Goal: Book appointment/travel/reservation

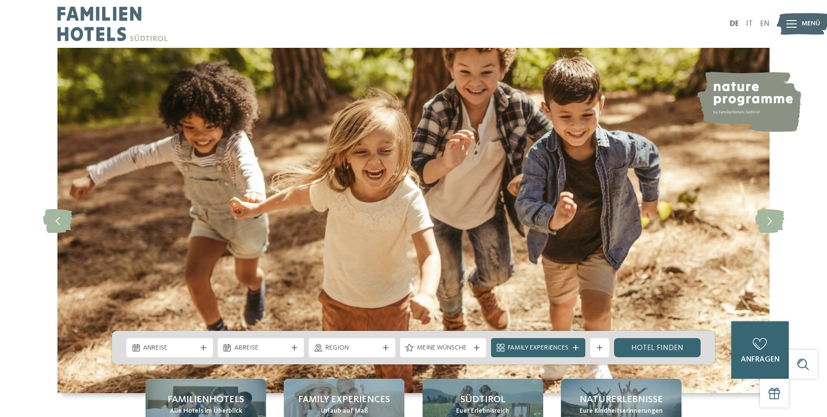
drag, startPoint x: 613, startPoint y: 272, endPoint x: 612, endPoint y: 227, distance: 45.0
click at [612, 227] on img at bounding box center [413, 221] width 712 height 346
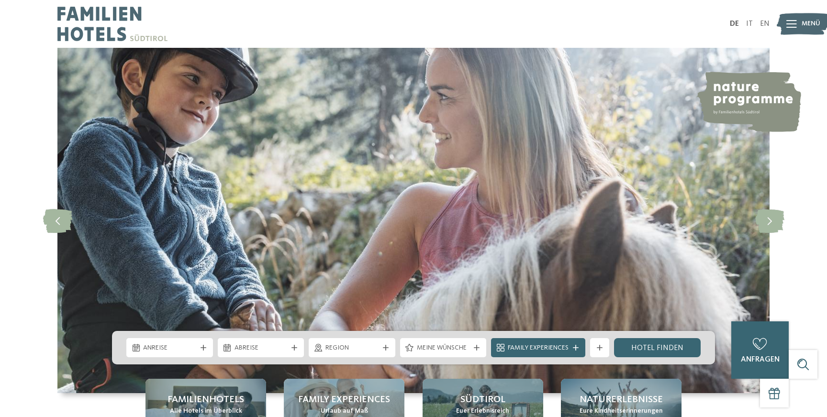
drag, startPoint x: 612, startPoint y: 227, endPoint x: 609, endPoint y: 240, distance: 12.8
click at [609, 240] on img at bounding box center [413, 221] width 712 height 346
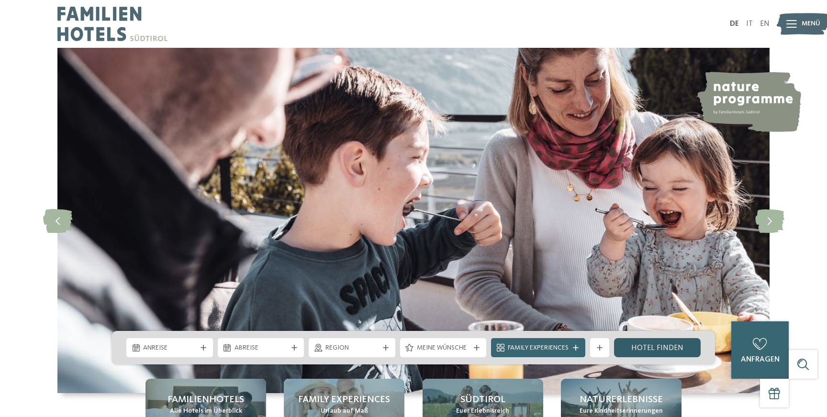
click at [631, 349] on link "Hotel finden" at bounding box center [657, 347] width 87 height 19
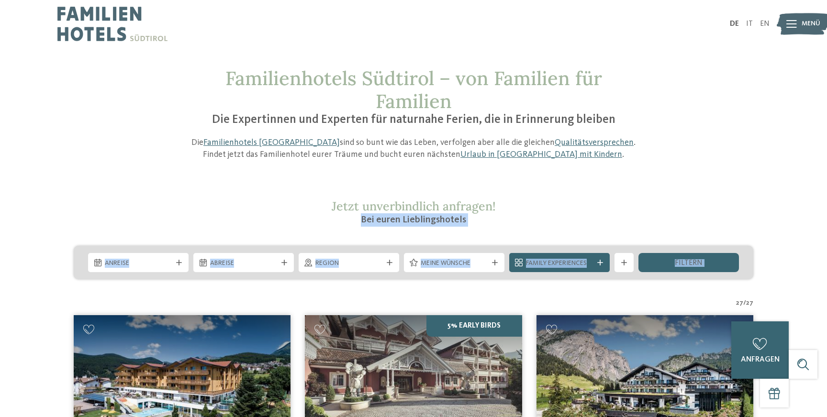
drag, startPoint x: 442, startPoint y: 299, endPoint x: 517, endPoint y: 200, distance: 124.4
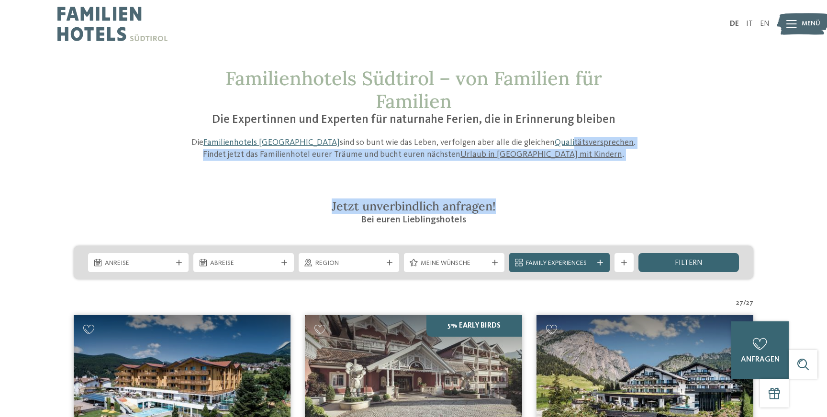
drag, startPoint x: 517, startPoint y: 200, endPoint x: 526, endPoint y: 148, distance: 52.4
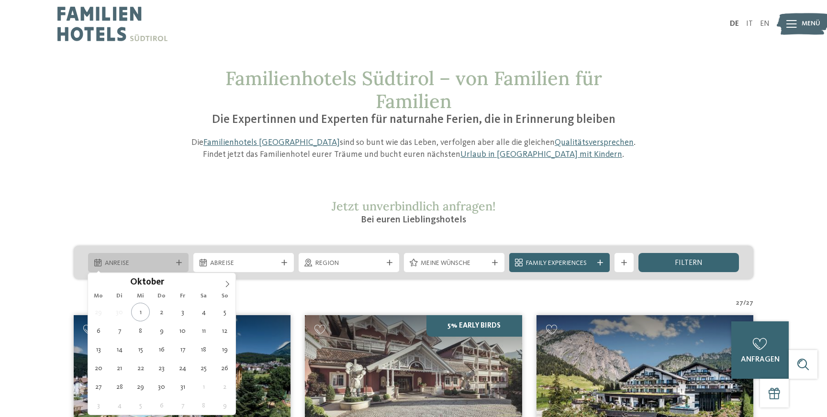
click at [182, 261] on div at bounding box center [179, 263] width 10 height 6
type div "04.10.2025"
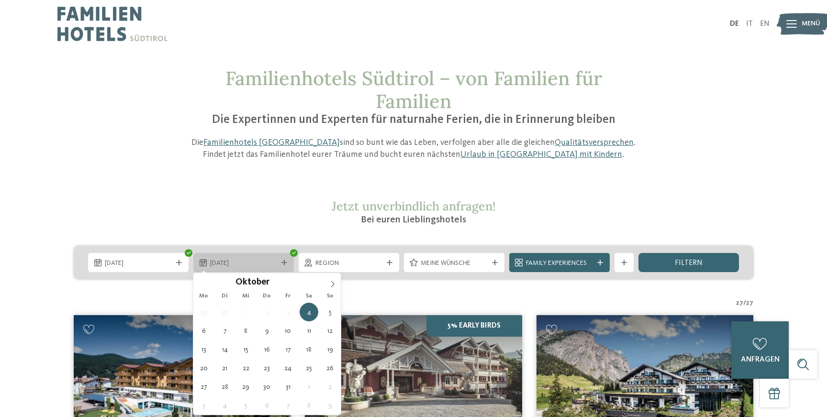
click at [282, 260] on icon at bounding box center [285, 263] width 6 height 6
type div "12.10.2025"
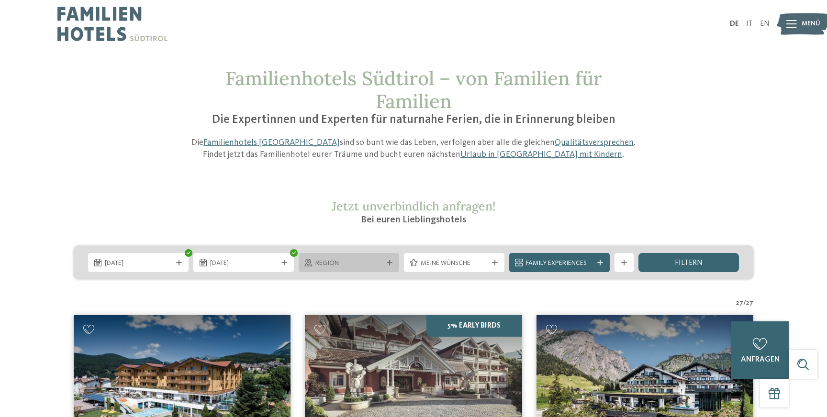
click at [392, 266] on div "Region" at bounding box center [349, 262] width 101 height 19
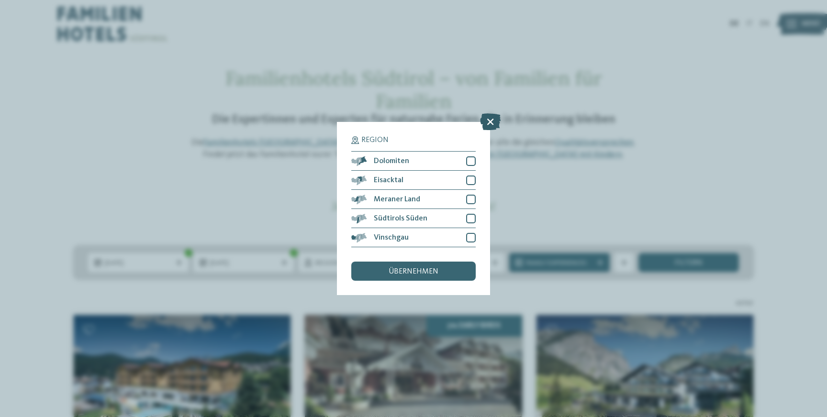
click at [489, 124] on icon at bounding box center [490, 121] width 21 height 17
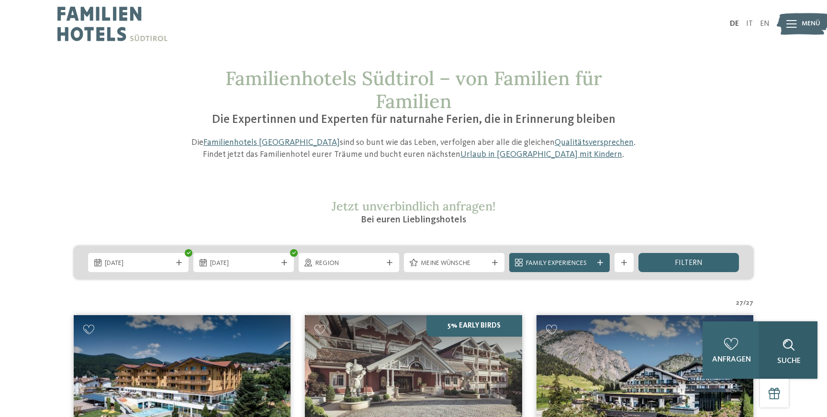
click at [803, 365] on div "Suche" at bounding box center [788, 350] width 57 height 57
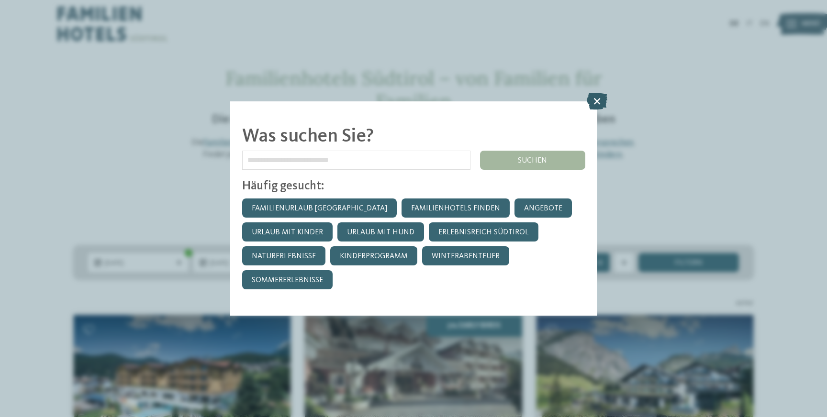
click at [597, 97] on icon at bounding box center [597, 101] width 21 height 17
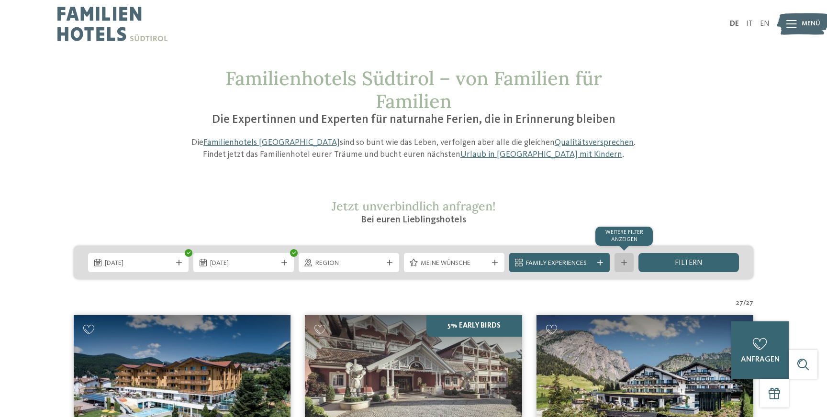
click at [624, 262] on icon at bounding box center [624, 263] width 6 height 6
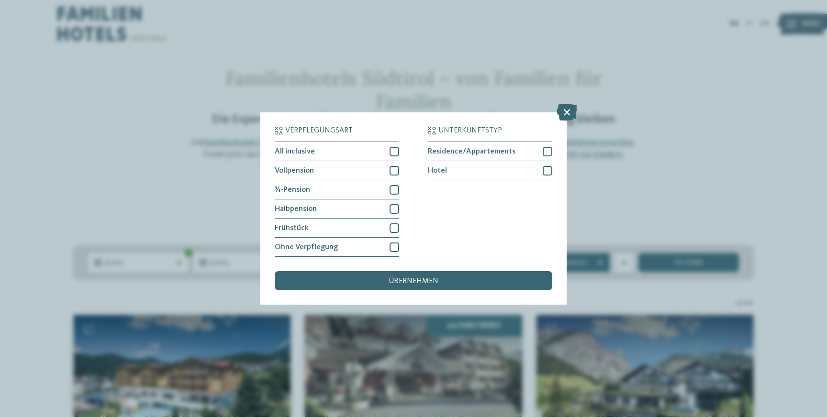
click at [723, 171] on div "Verpflegungsart All inclusive Vollpension Hotel" at bounding box center [413, 208] width 827 height 417
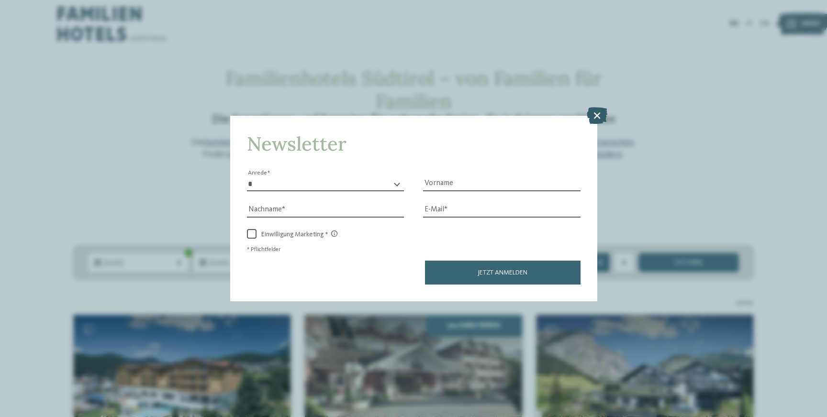
click at [597, 120] on icon at bounding box center [597, 115] width 21 height 17
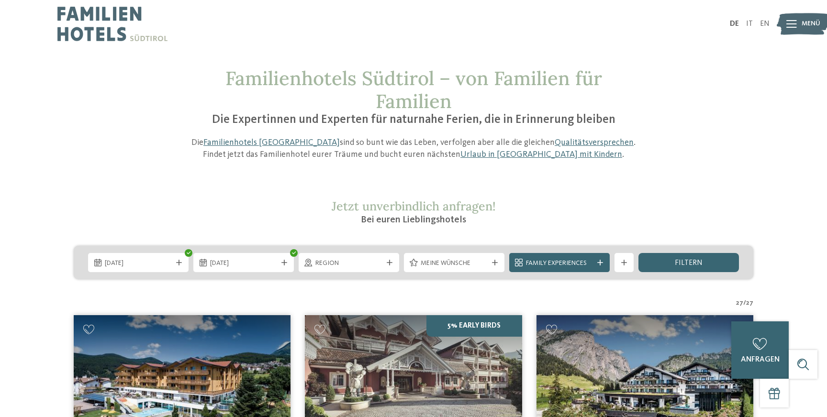
drag, startPoint x: 47, startPoint y: 345, endPoint x: 37, endPoint y: 269, distance: 76.8
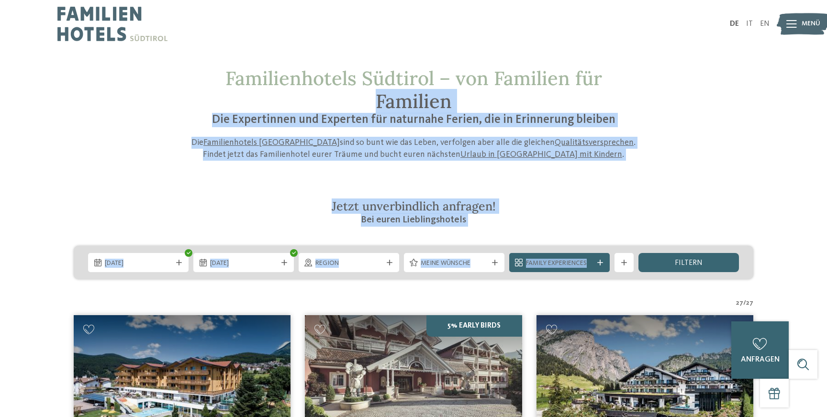
drag, startPoint x: 825, startPoint y: 74, endPoint x: 806, endPoint y: 229, distance: 155.9
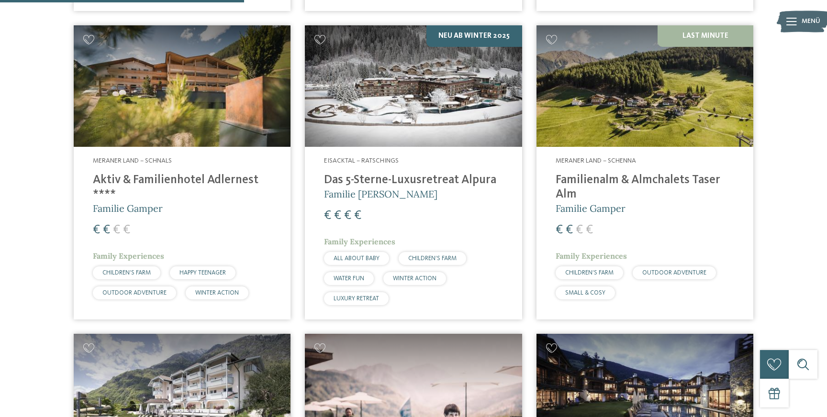
scroll to position [951, 0]
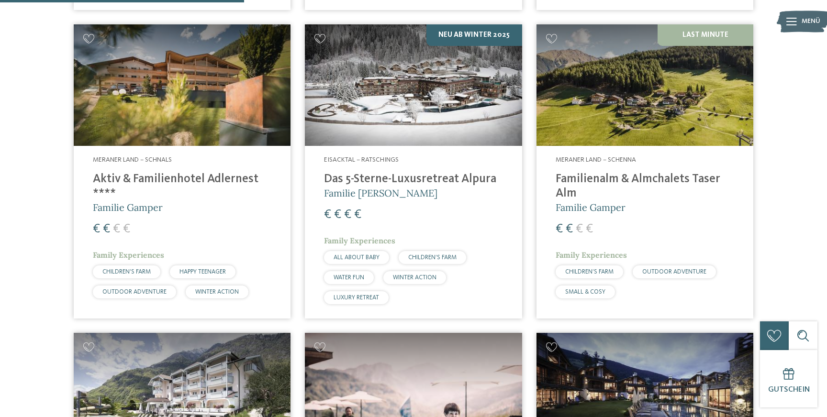
click at [214, 225] on div "€ € € €" at bounding box center [182, 229] width 179 height 17
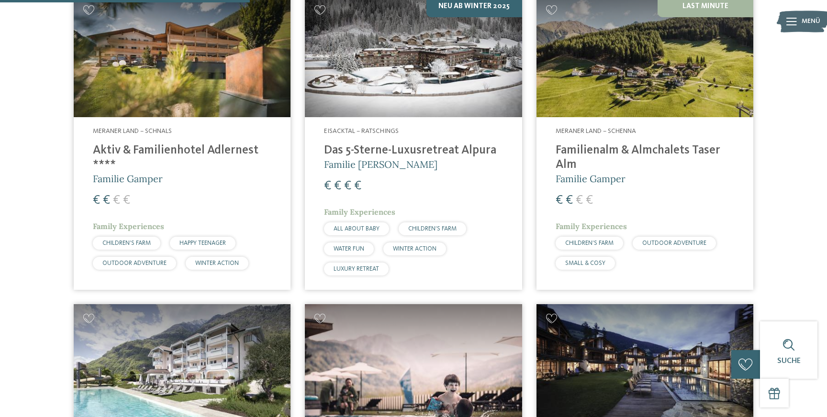
scroll to position [973, 0]
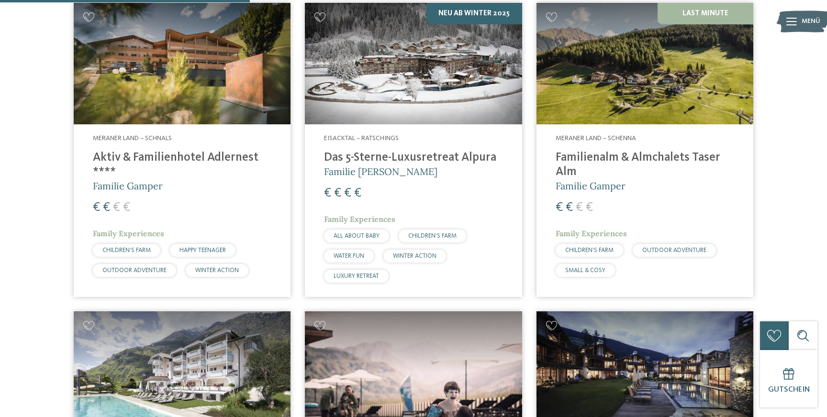
click at [647, 183] on h5 "Familie Gamper" at bounding box center [645, 186] width 179 height 13
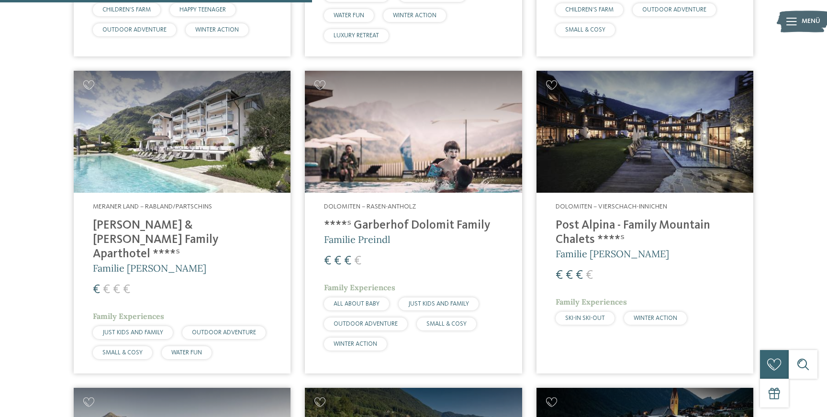
scroll to position [1219, 0]
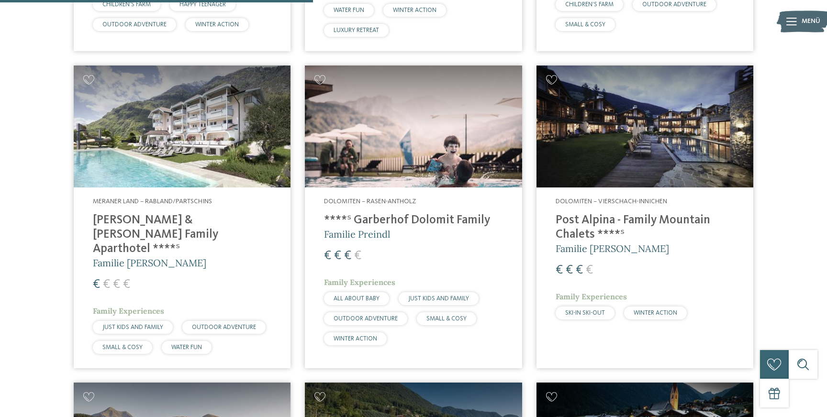
click at [656, 151] on img at bounding box center [645, 127] width 217 height 122
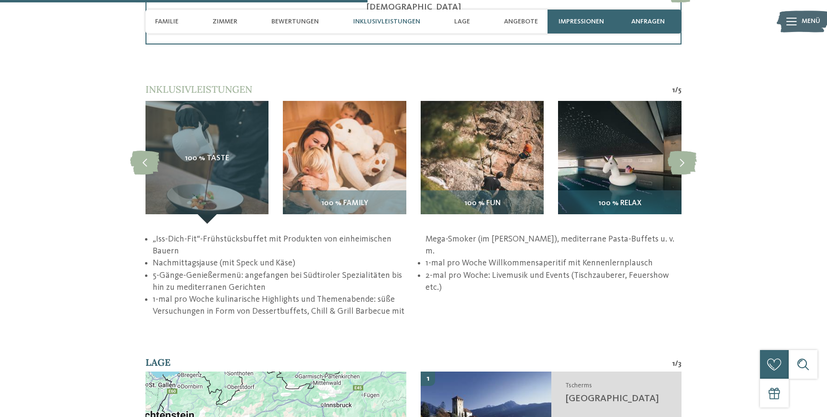
scroll to position [1435, 0]
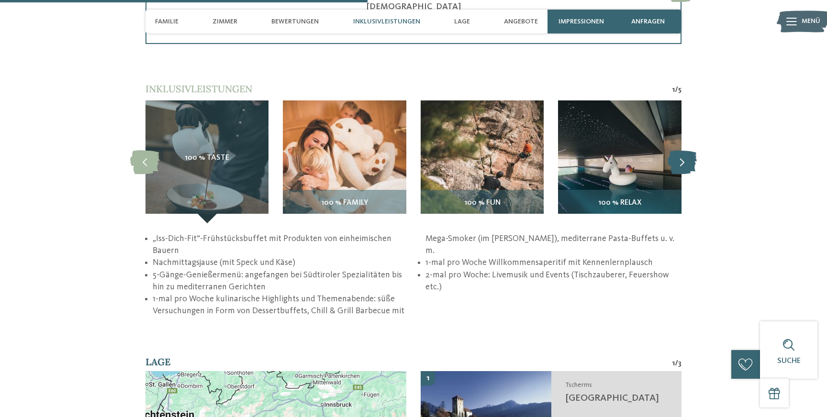
click at [681, 162] on icon at bounding box center [682, 162] width 29 height 24
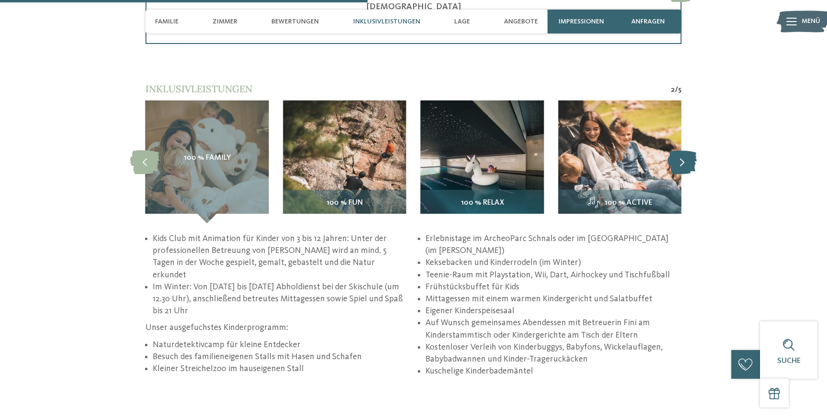
click at [681, 162] on icon at bounding box center [682, 162] width 29 height 24
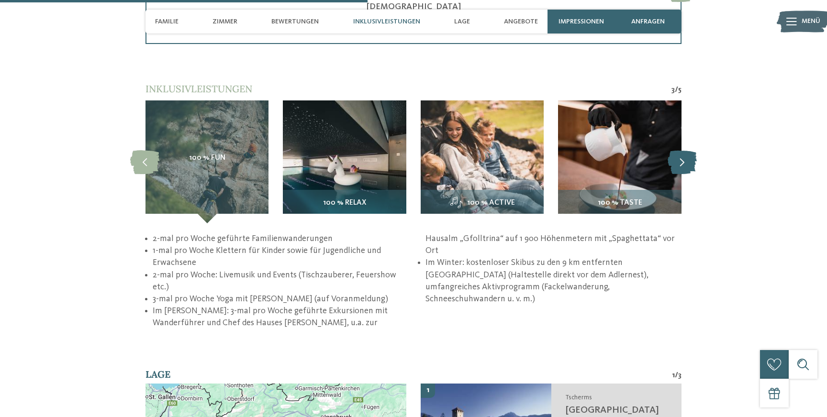
click at [681, 162] on icon at bounding box center [682, 162] width 29 height 24
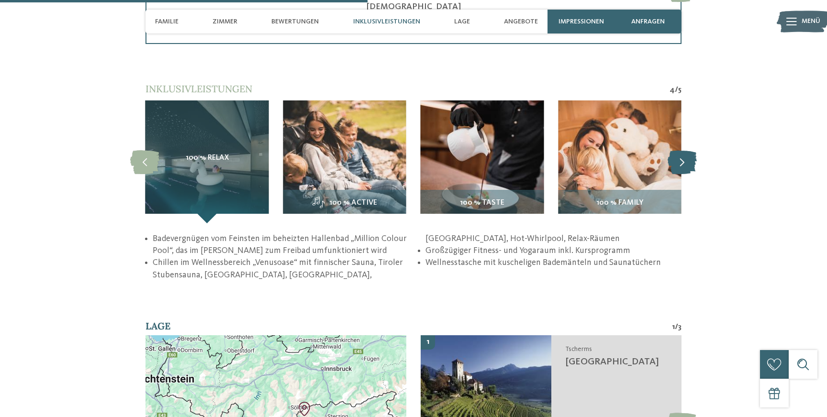
click at [681, 162] on icon at bounding box center [682, 162] width 29 height 24
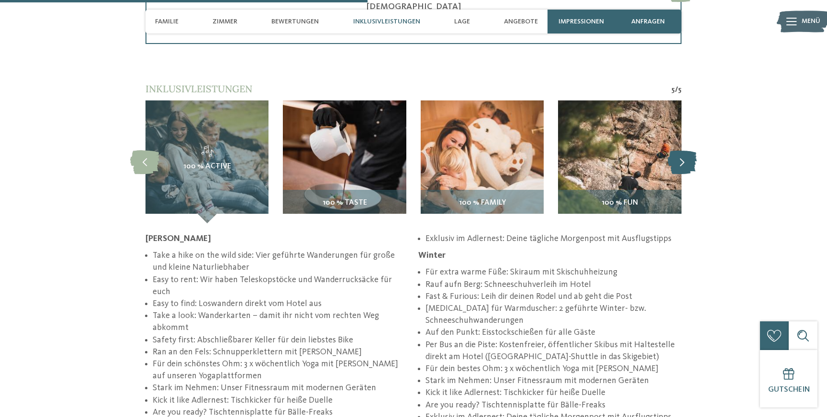
click at [681, 162] on icon at bounding box center [682, 162] width 29 height 24
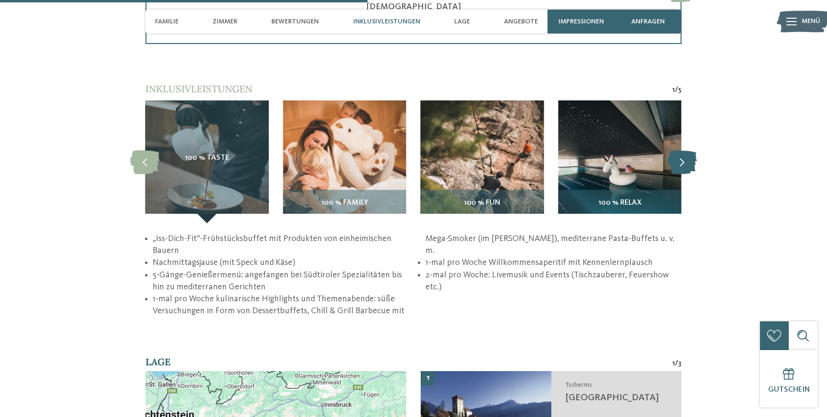
click at [681, 162] on icon at bounding box center [682, 162] width 29 height 24
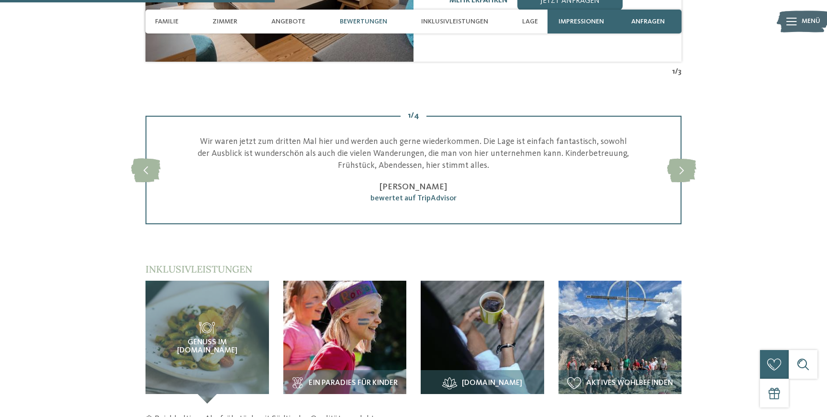
scroll to position [1233, 0]
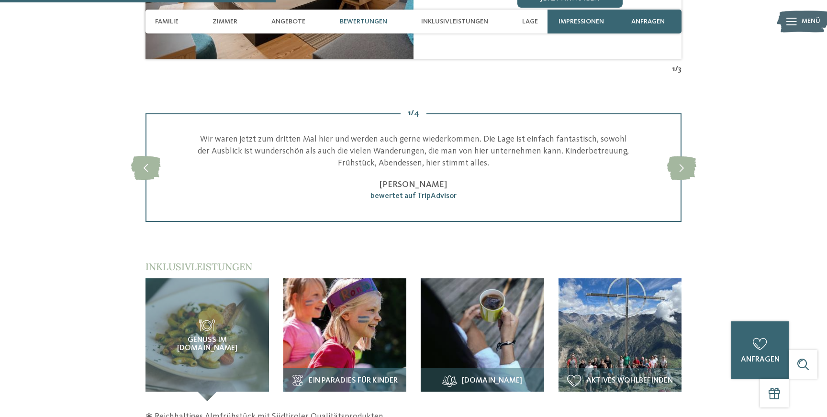
click at [360, 306] on img at bounding box center [345, 341] width 124 height 124
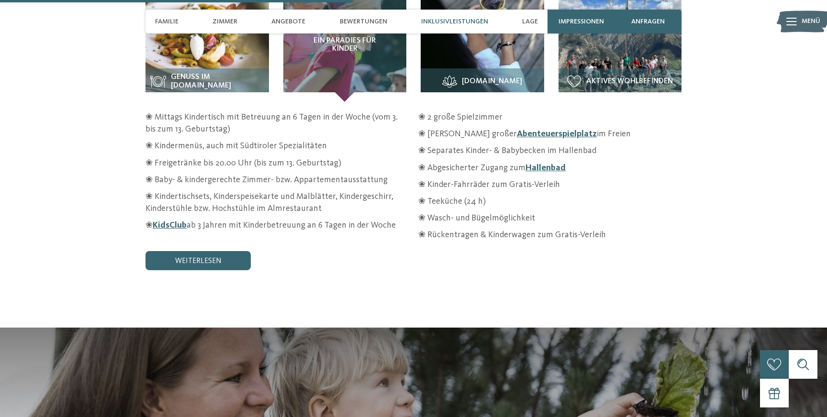
scroll to position [1477, 0]
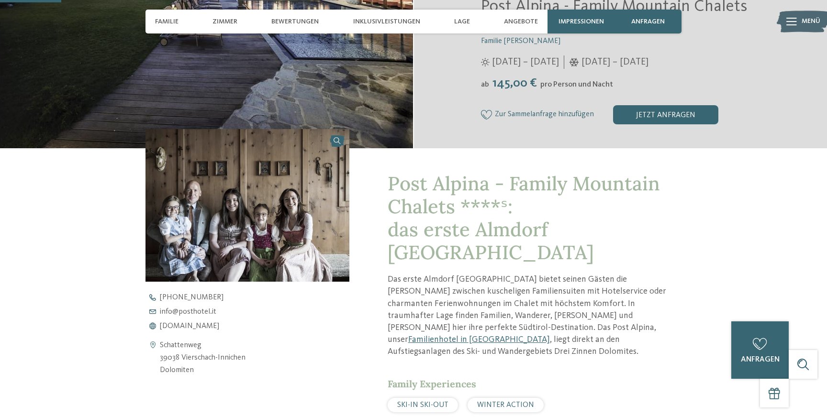
scroll to position [249, 0]
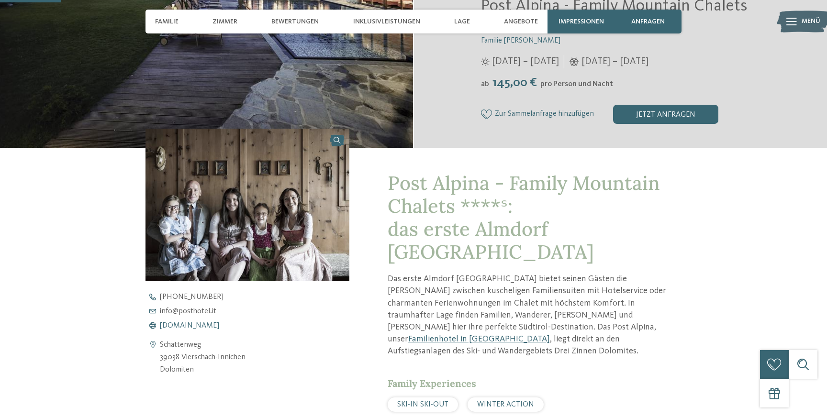
click at [202, 327] on span "[DOMAIN_NAME]" at bounding box center [189, 326] width 59 height 8
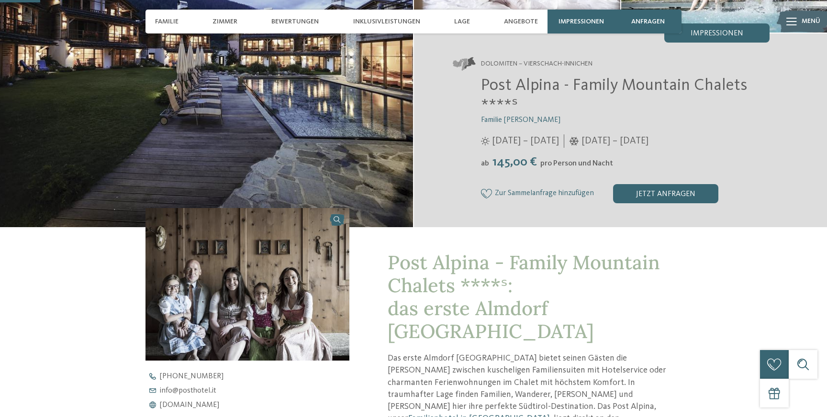
scroll to position [164, 0]
